Goal: Navigation & Orientation: Find specific page/section

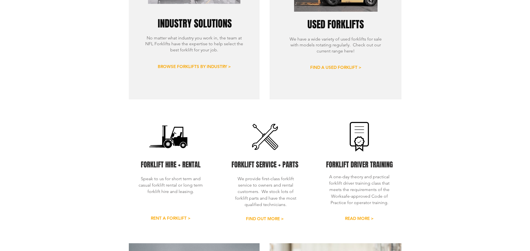
scroll to position [528, 0]
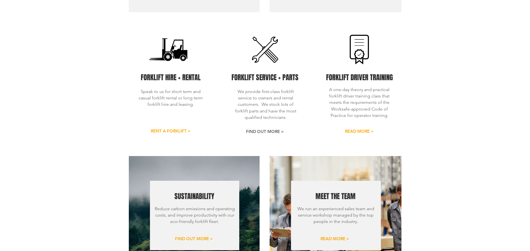
click at [268, 129] on span "FIND OUT MORE >" at bounding box center [265, 132] width 38 height 6
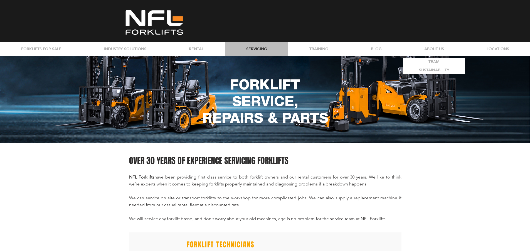
click at [423, 47] on p "ABOUT US" at bounding box center [433, 49] width 25 height 14
click at [429, 60] on p "TEAM" at bounding box center [433, 62] width 15 height 8
